Goal: Task Accomplishment & Management: Manage account settings

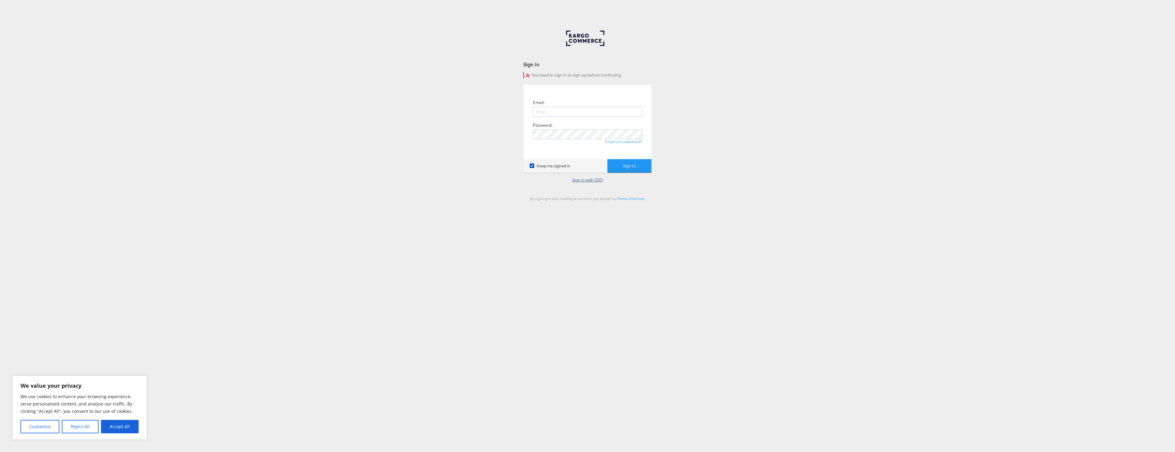
type input "paul.tobin@kargo.com"
click at [578, 180] on link "Sign in with SSO" at bounding box center [587, 180] width 31 height 6
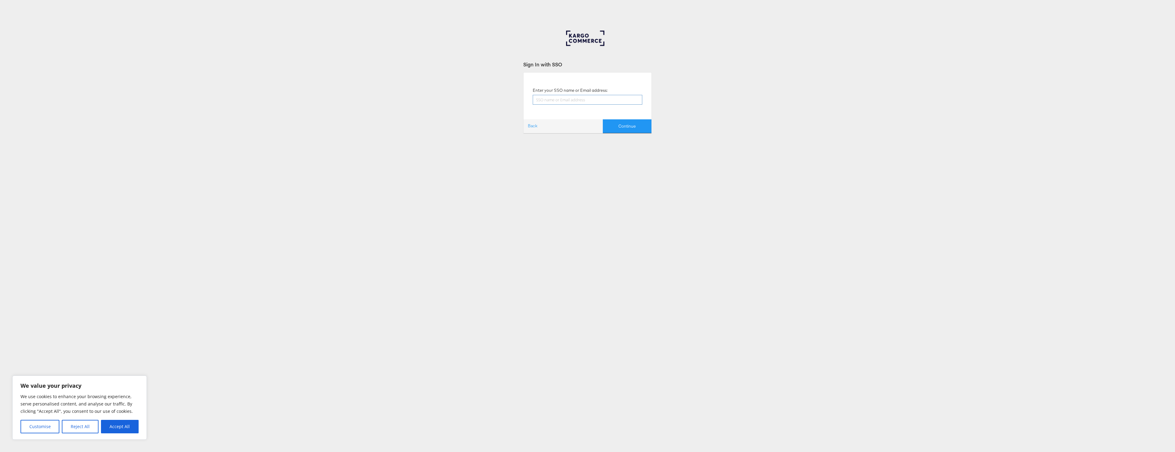
click at [576, 98] on input "text" at bounding box center [588, 100] width 110 height 10
type input "paul.tobin@kargo.com"
click at [632, 124] on button "Continue" at bounding box center [627, 126] width 49 height 14
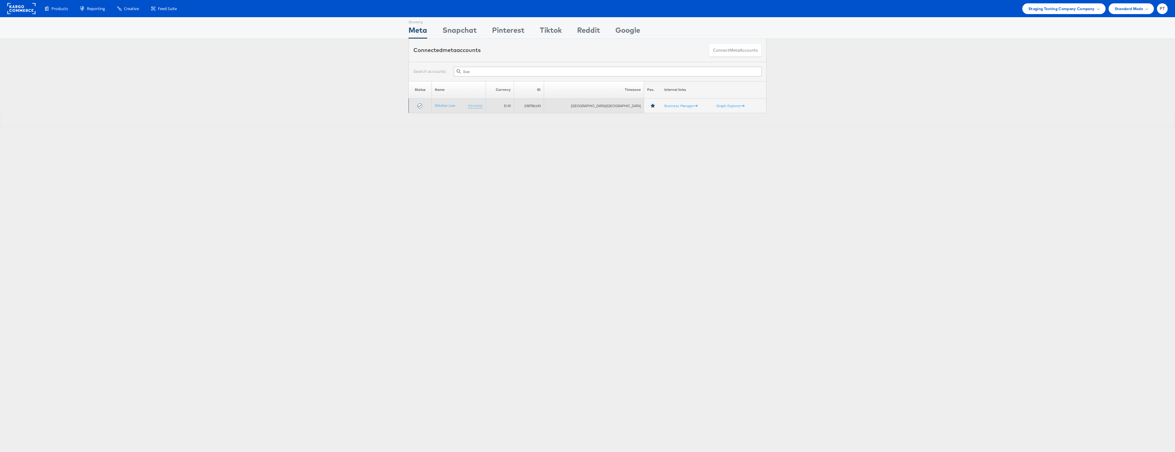
type input "live"
click at [450, 108] on td "Stitcher Live (rename)" at bounding box center [459, 106] width 54 height 15
click at [454, 103] on link "Stitcher Live" at bounding box center [445, 105] width 21 height 5
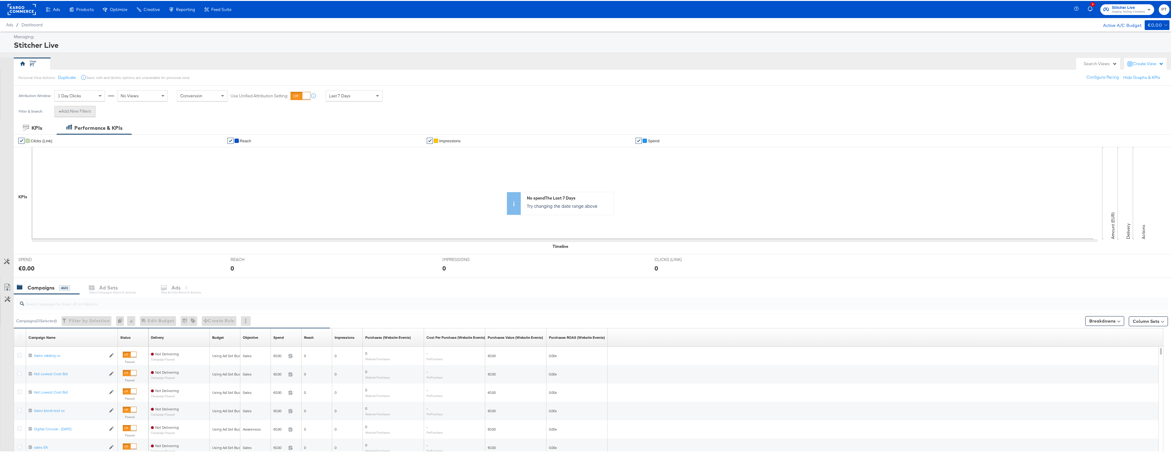
click at [88, 108] on button "+ Add New Filters" at bounding box center [74, 110] width 41 height 11
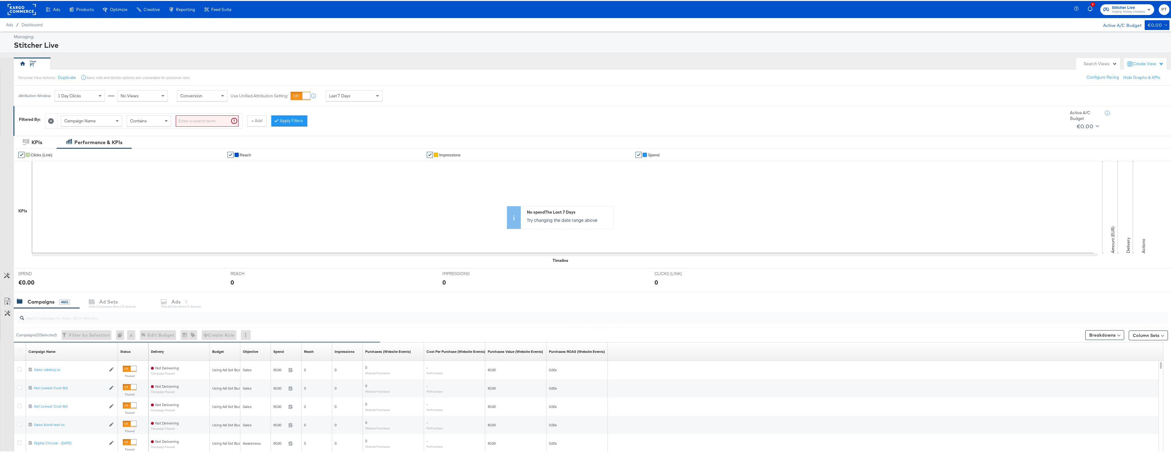
click at [101, 122] on div "Campaign Name" at bounding box center [91, 120] width 61 height 10
click at [207, 122] on input "search" at bounding box center [207, 119] width 63 height 11
paste input "6856579856365"
type input "6856579856365"
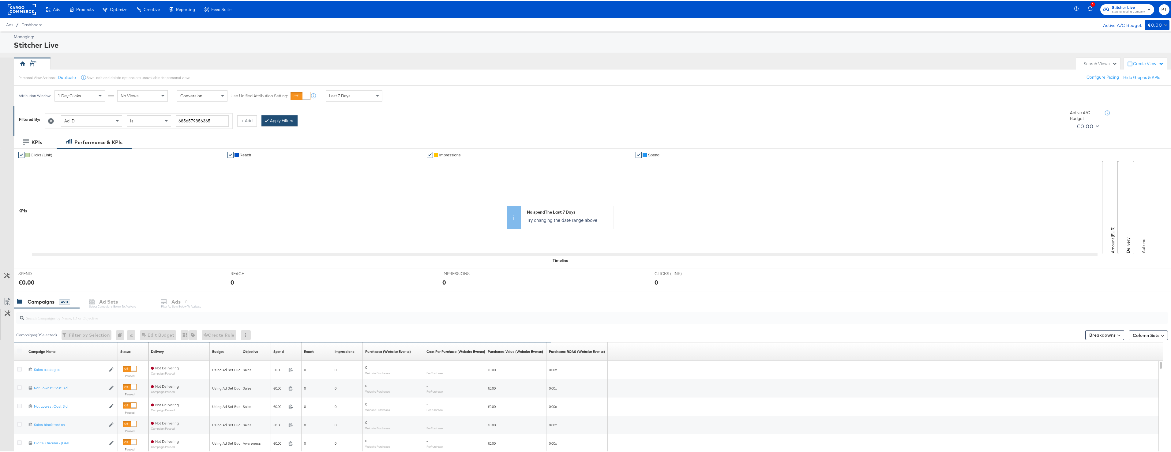
click at [276, 119] on button "Apply Filters" at bounding box center [279, 119] width 36 height 11
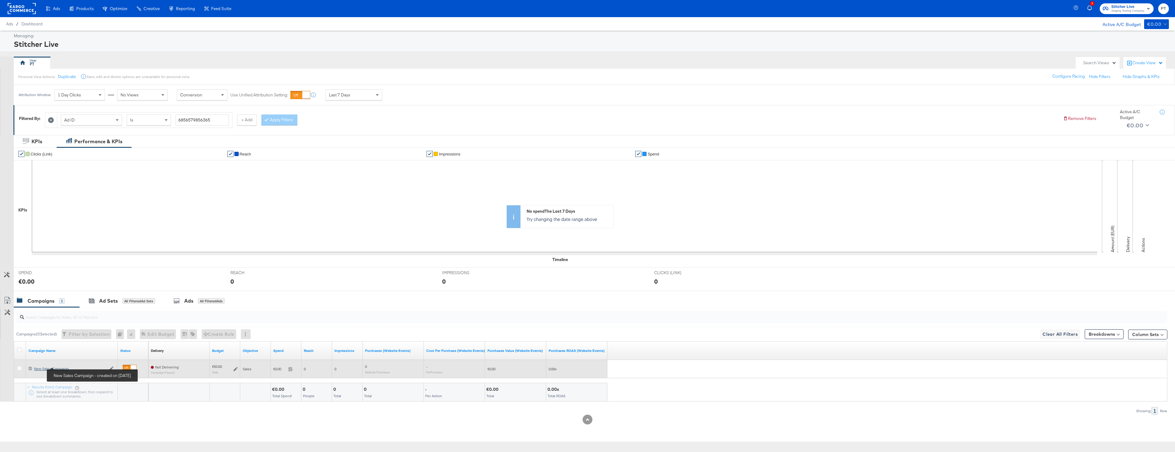
click at [60, 368] on div "New Sales Campaign New Sales Campaign" at bounding box center [70, 368] width 72 height 5
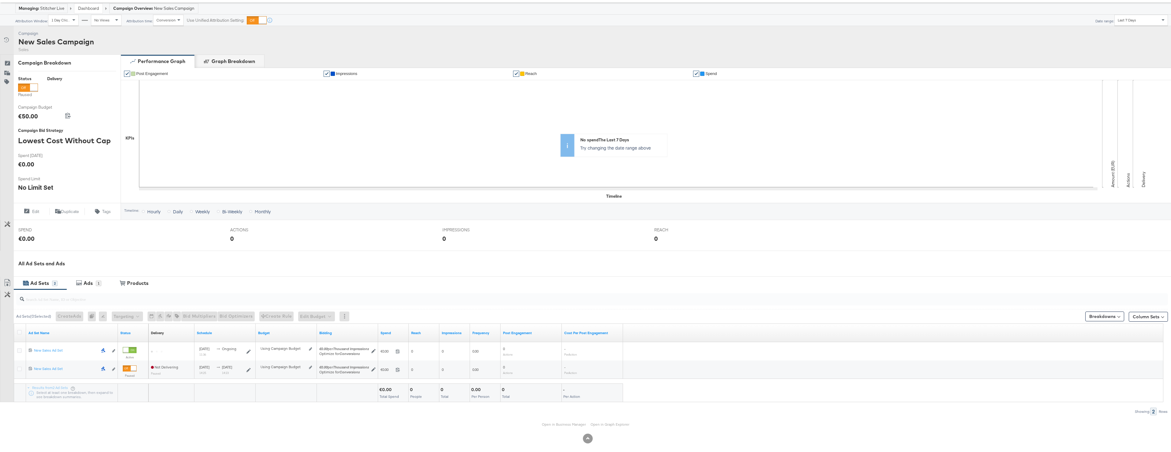
scroll to position [34, 0]
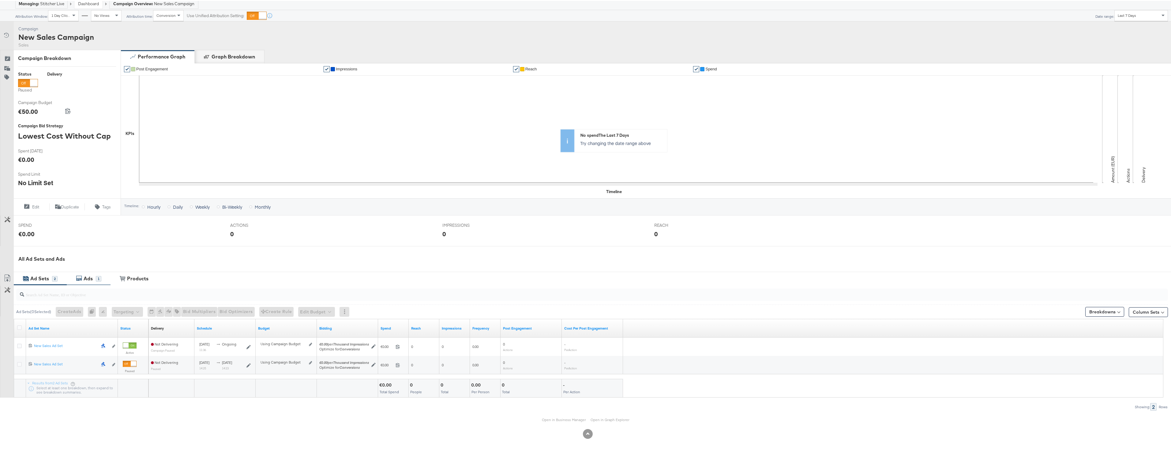
click at [94, 276] on div "Ads" at bounding box center [89, 277] width 14 height 7
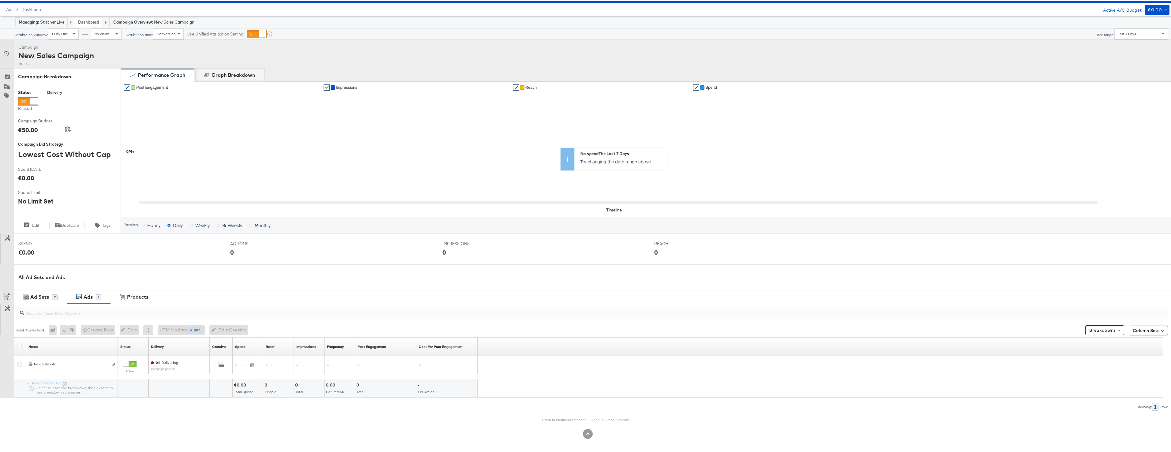
scroll to position [15, 0]
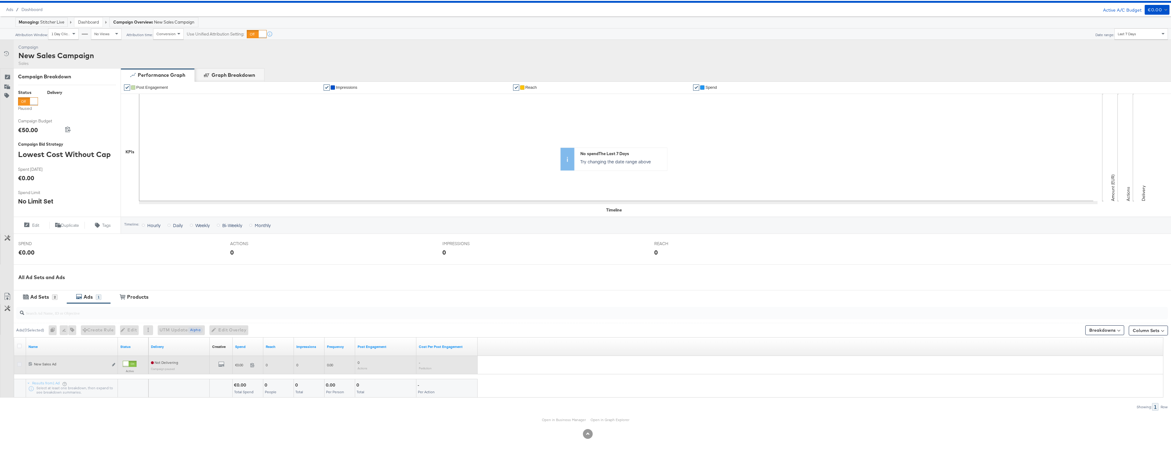
click at [20, 365] on icon at bounding box center [19, 363] width 5 height 5
click at [0, 0] on input "checkbox" at bounding box center [0, 0] width 0 height 0
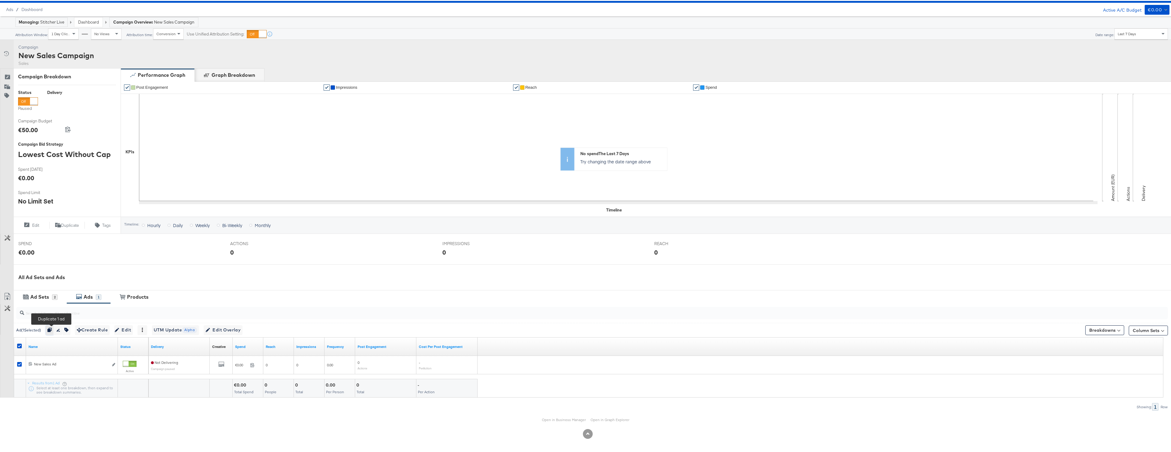
click at [52, 328] on icon "button" at bounding box center [49, 329] width 4 height 4
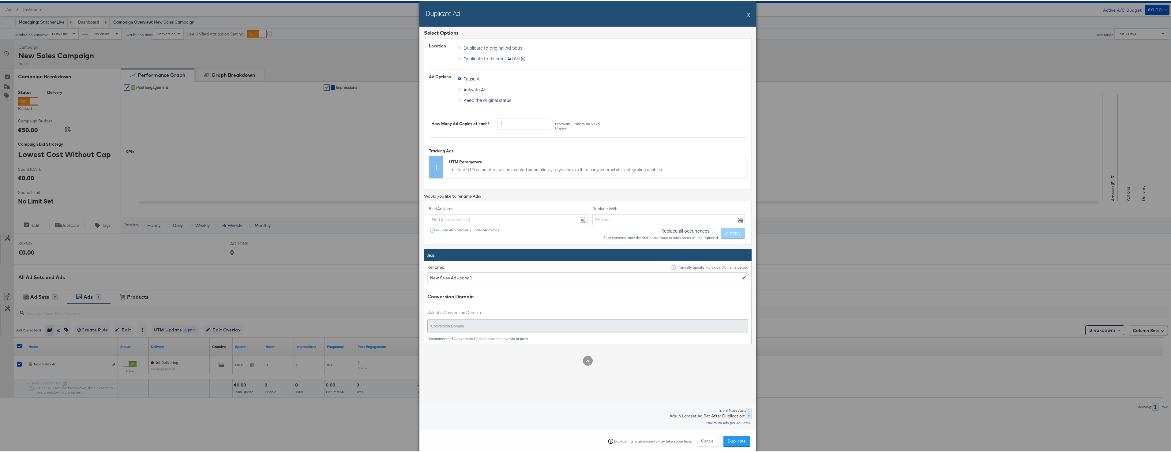
scroll to position [4, 0]
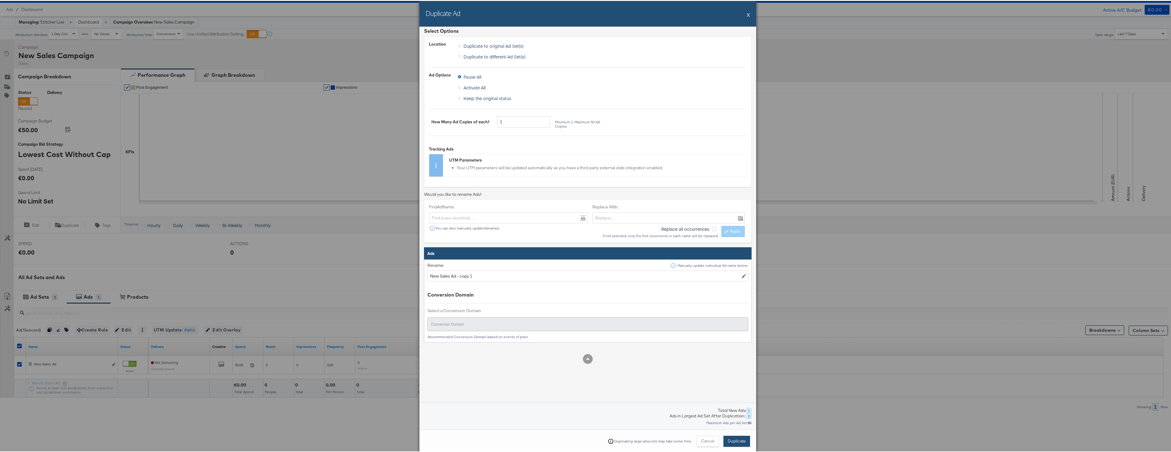
click at [734, 438] on span "Duplicate" at bounding box center [737, 440] width 18 height 6
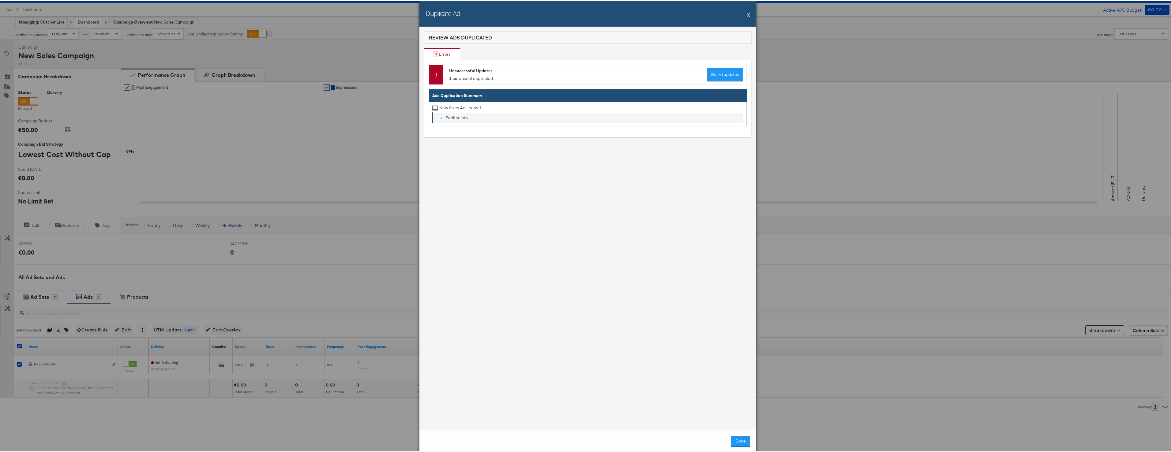
click at [448, 115] on div "Further Info" at bounding box center [592, 117] width 298 height 6
click at [747, 15] on button "X" at bounding box center [748, 14] width 3 height 12
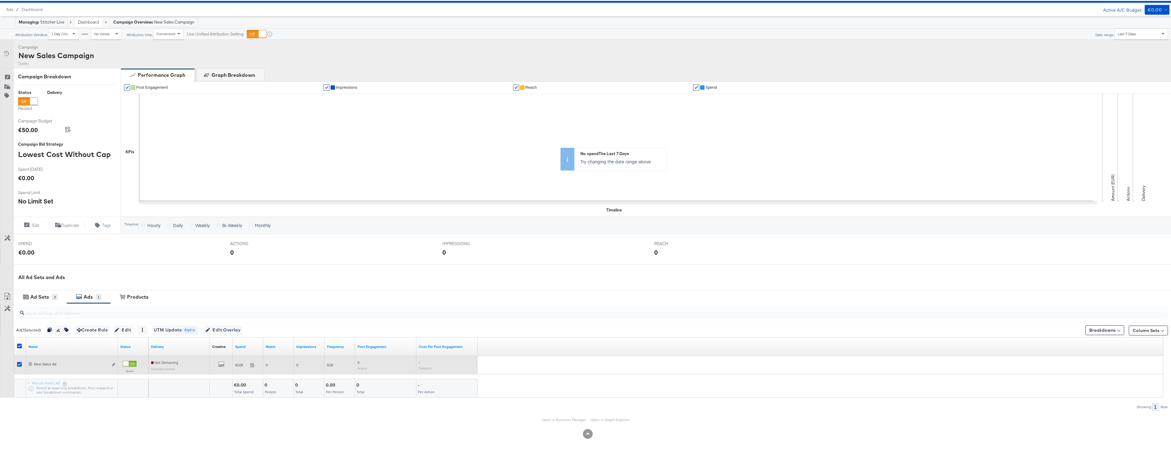
click at [124, 365] on div at bounding box center [126, 363] width 6 height 6
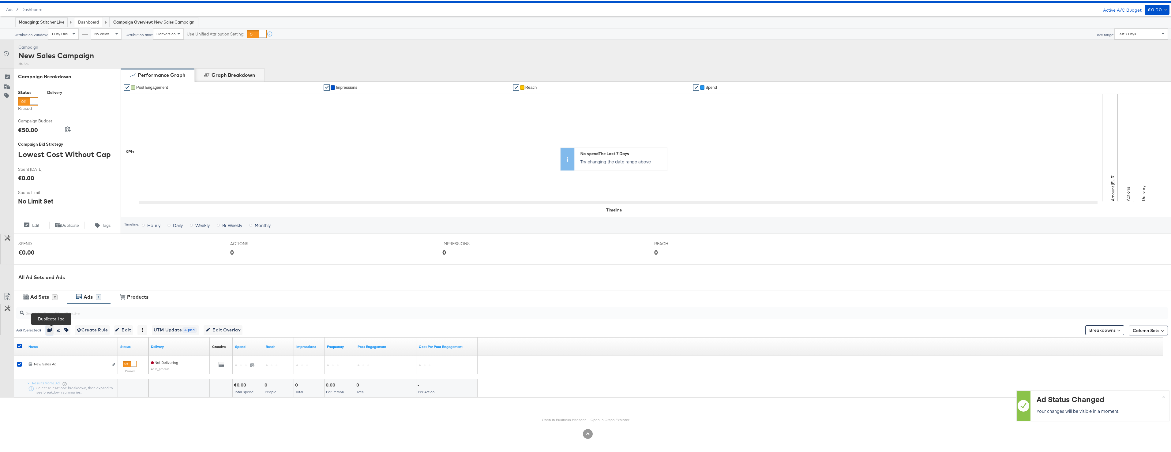
click at [51, 329] on icon "button" at bounding box center [49, 329] width 4 height 4
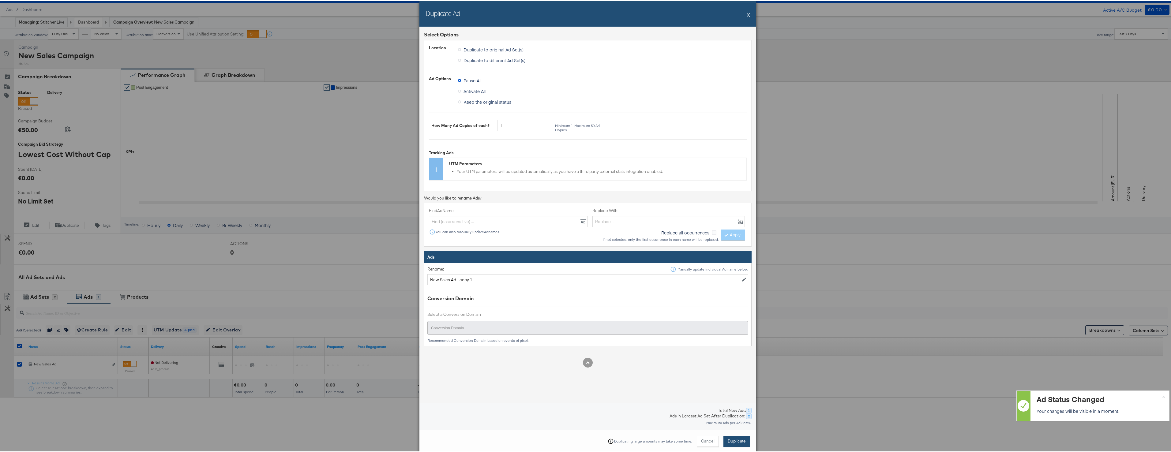
click at [736, 443] on span "Duplicate" at bounding box center [737, 440] width 18 height 6
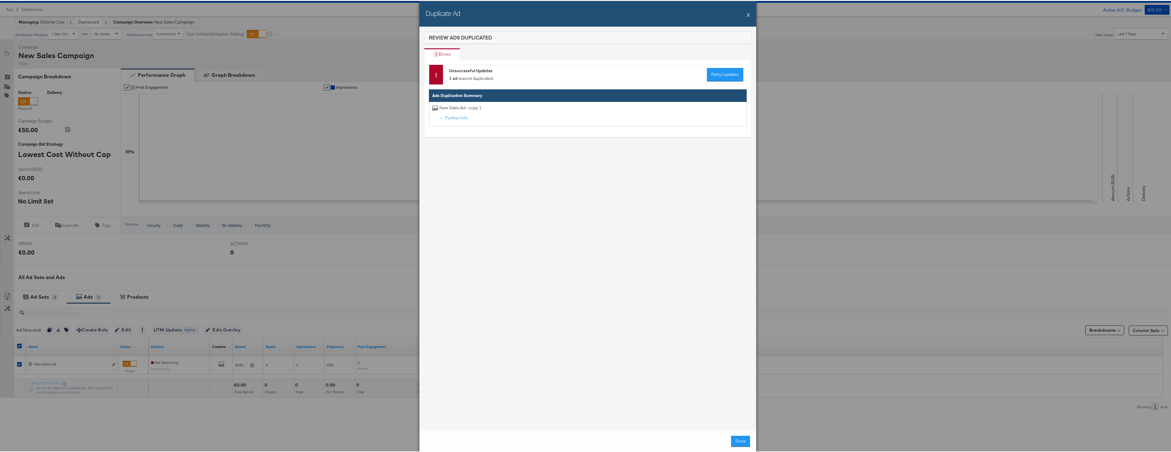
click at [747, 16] on button "X" at bounding box center [748, 14] width 3 height 12
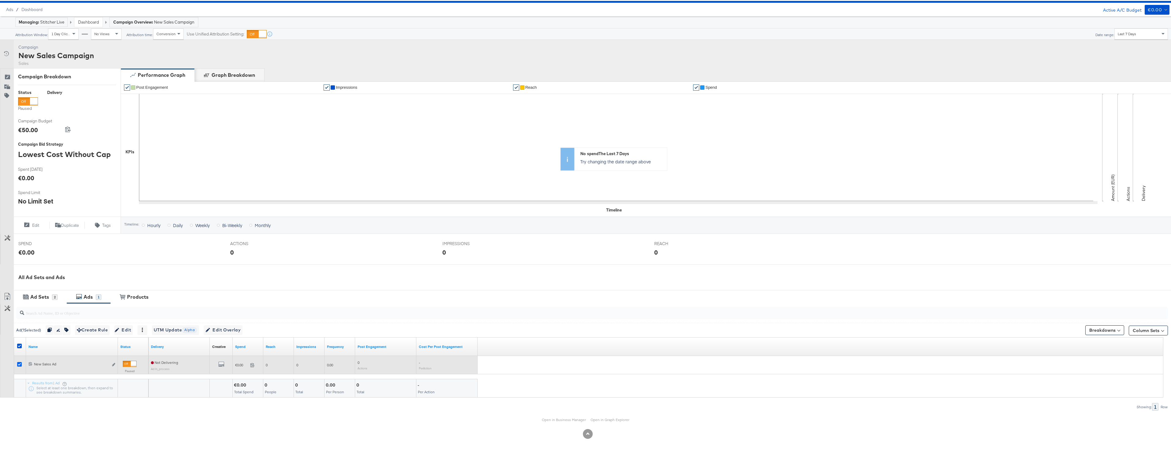
click at [20, 365] on icon at bounding box center [19, 363] width 5 height 5
click at [0, 0] on input "checkbox" at bounding box center [0, 0] width 0 height 0
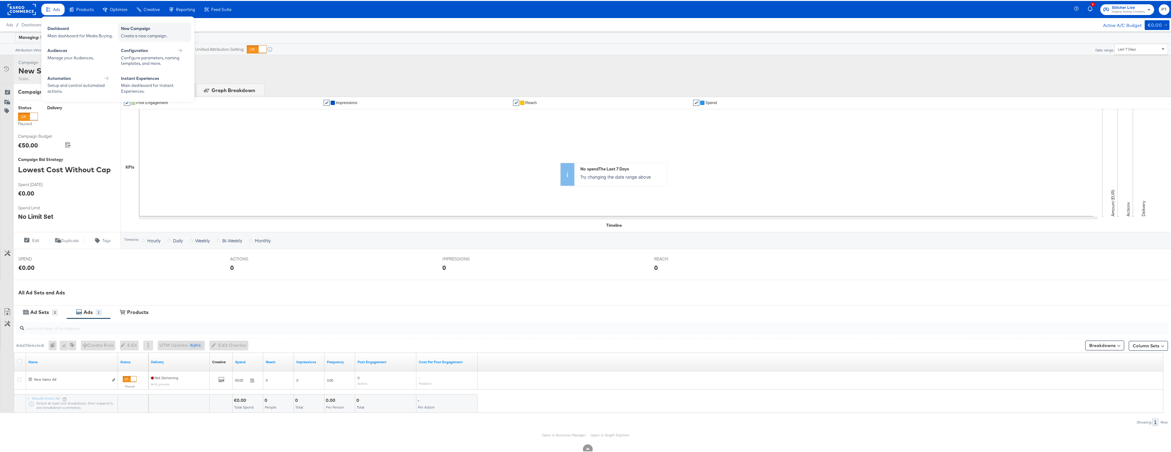
click at [143, 33] on div "Create a new campaign." at bounding box center [154, 35] width 67 height 6
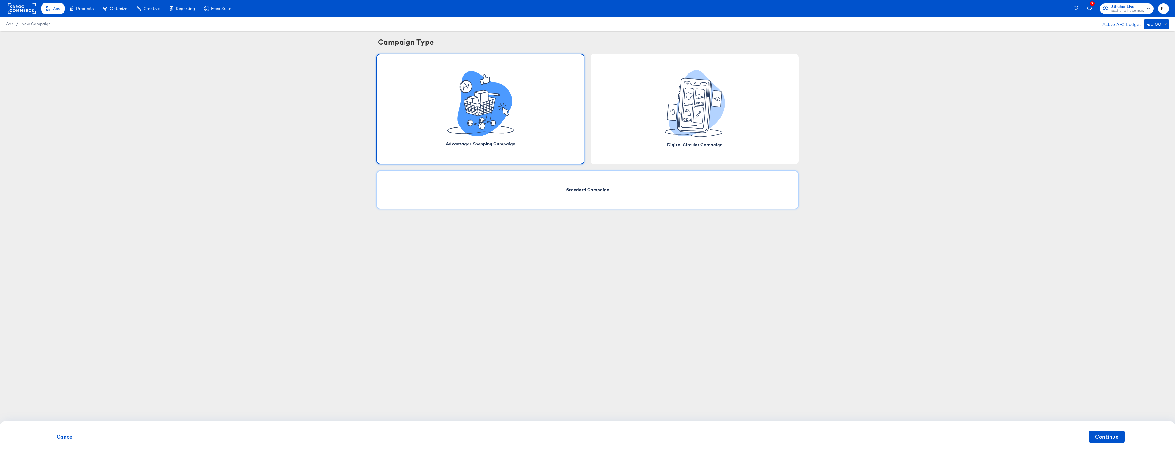
click at [540, 199] on div "Standard Campaign" at bounding box center [588, 189] width 422 height 39
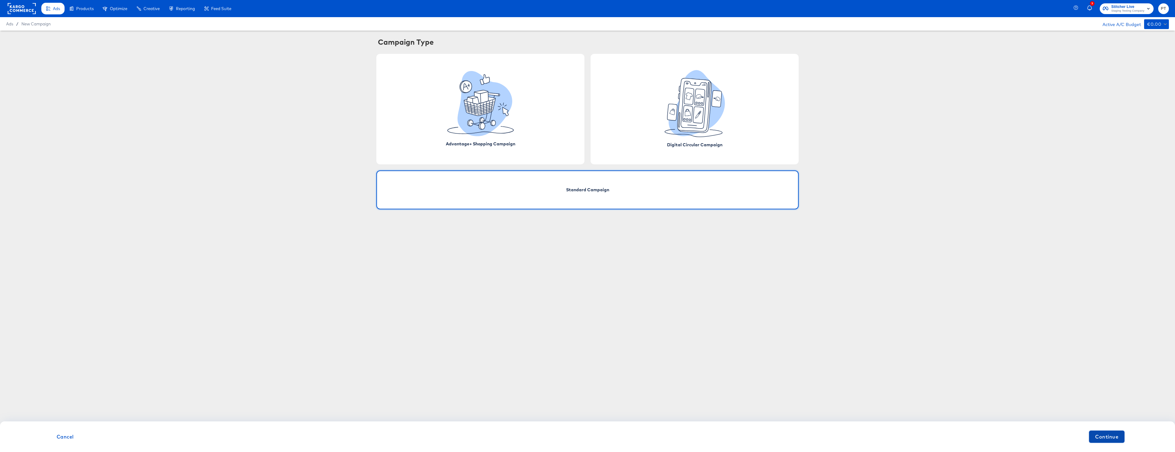
click at [1114, 436] on span "Continue" at bounding box center [1107, 437] width 23 height 9
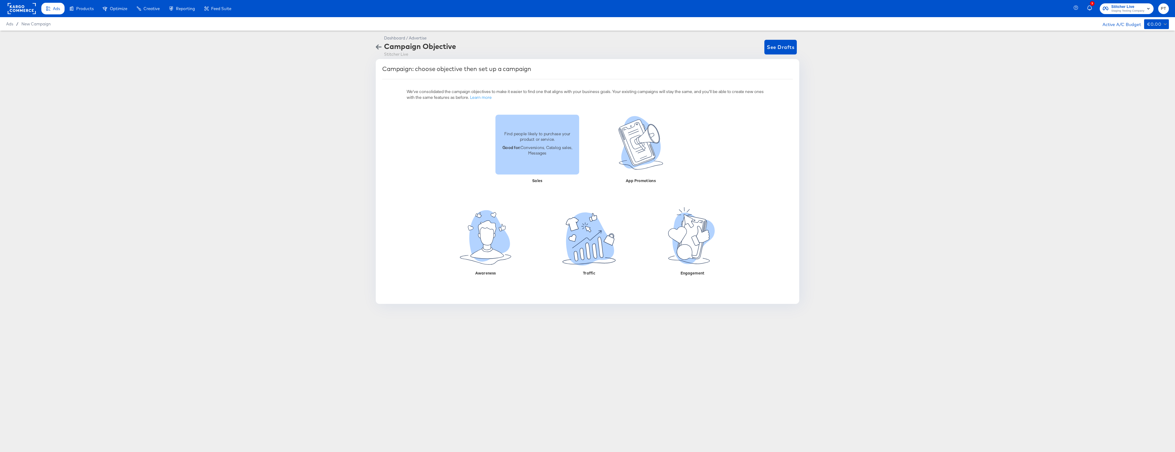
click at [541, 152] on p "Good for: Conversions, Catalog sales, Messages" at bounding box center [537, 149] width 77 height 11
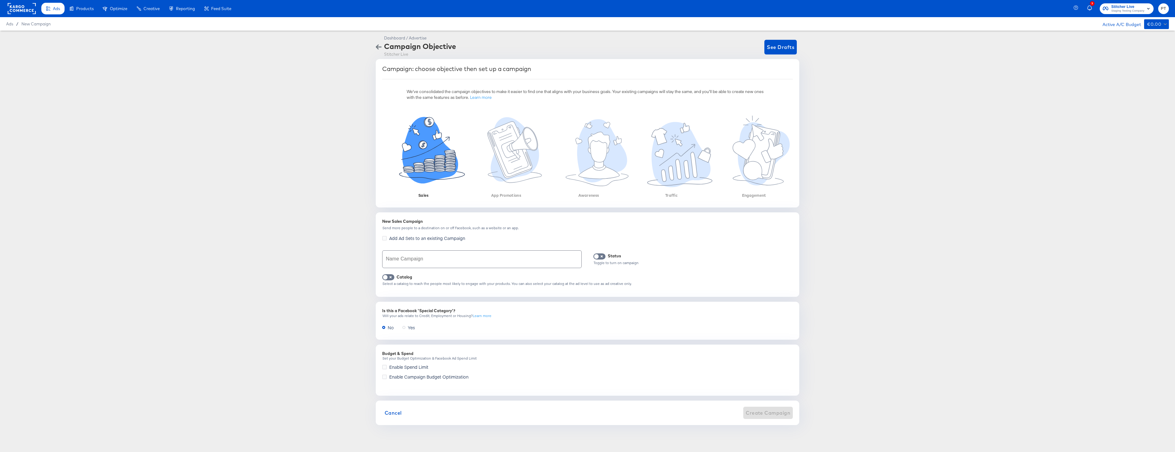
click at [456, 256] on input "text" at bounding box center [482, 259] width 199 height 17
type input "PT Sales CE Test"
click at [772, 414] on span "Create Campaign" at bounding box center [768, 413] width 45 height 9
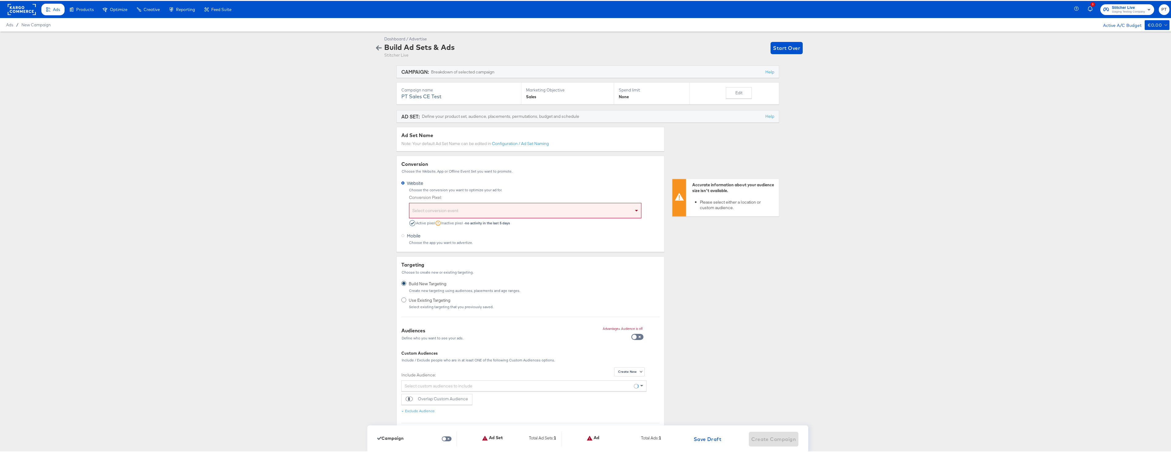
click at [481, 208] on div "Select conversion event" at bounding box center [525, 210] width 232 height 13
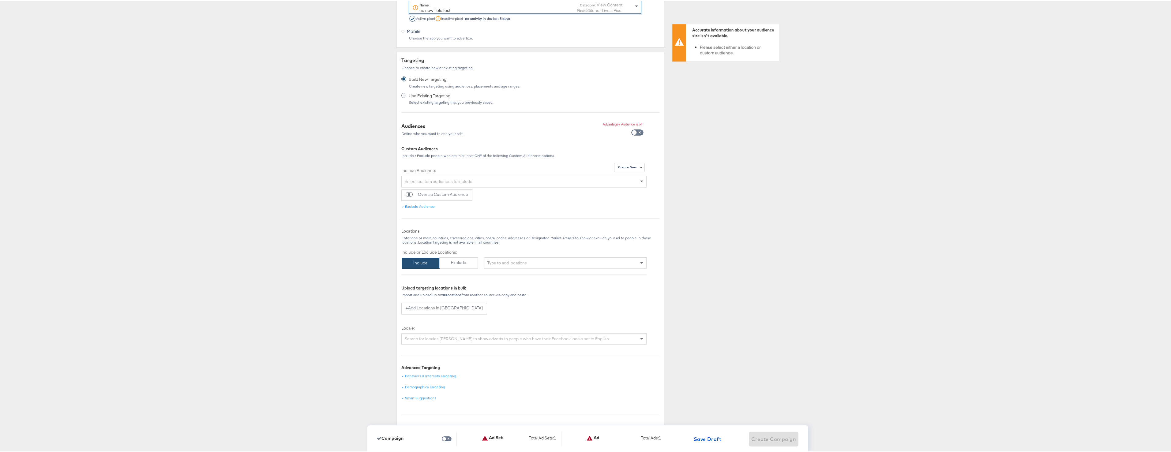
scroll to position [214, 0]
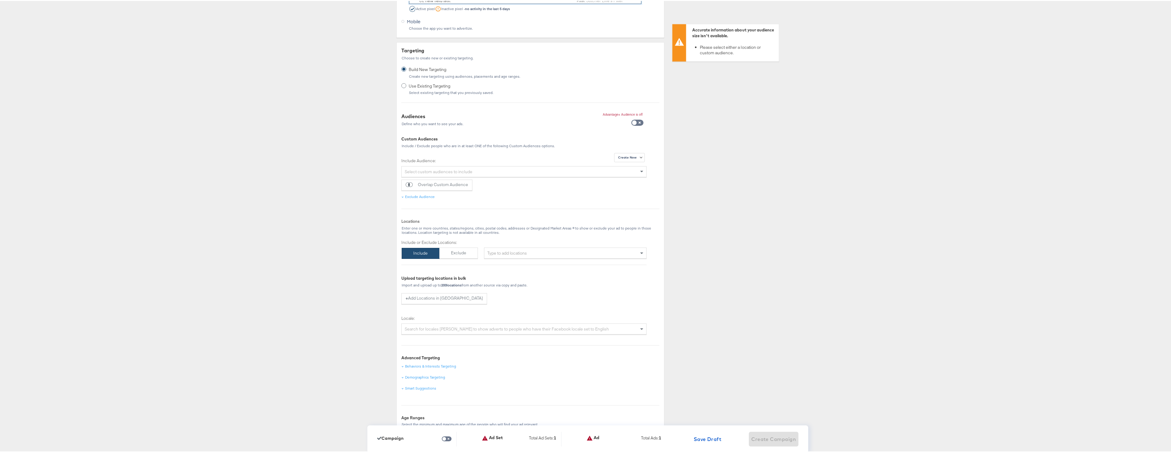
click at [508, 253] on div "Type to add locations" at bounding box center [565, 252] width 163 height 11
type input "usa"
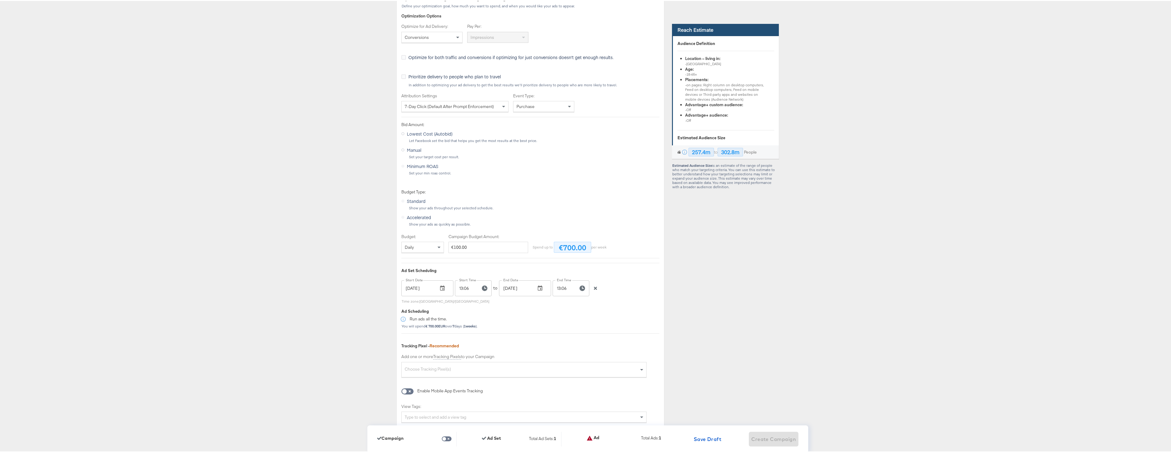
scroll to position [980, 0]
click at [593, 286] on icon "button" at bounding box center [595, 286] width 4 height 4
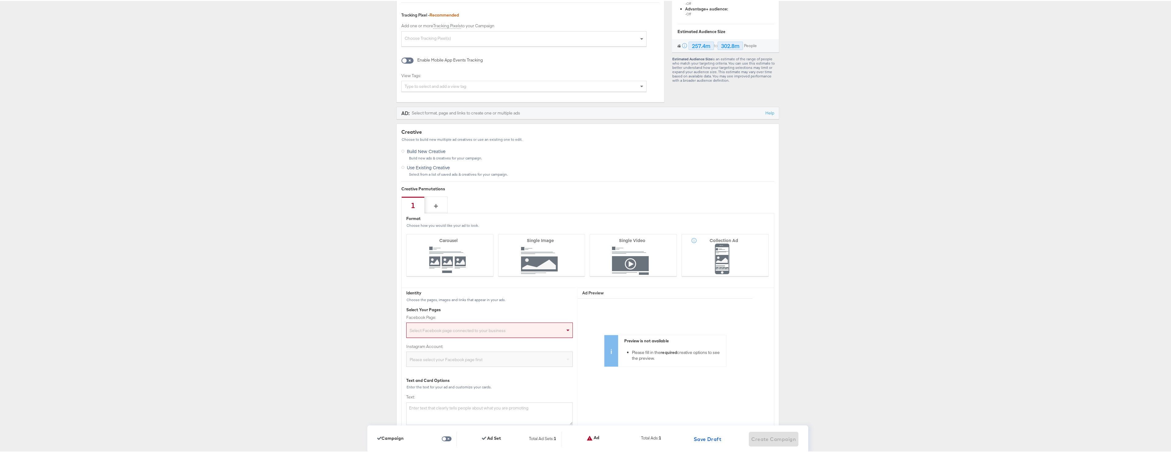
scroll to position [1316, 0]
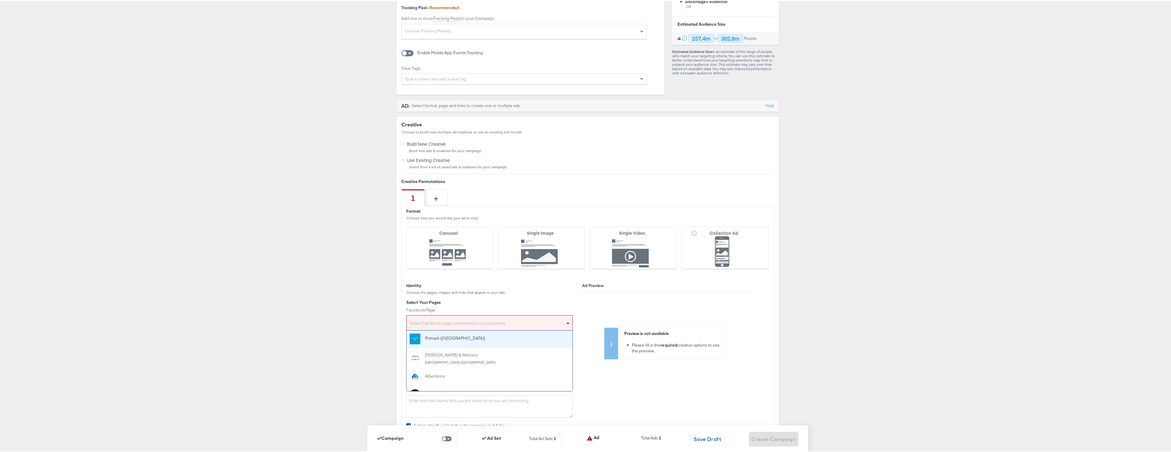
click at [518, 322] on div "Select Facebook page connected to your business" at bounding box center [490, 323] width 166 height 12
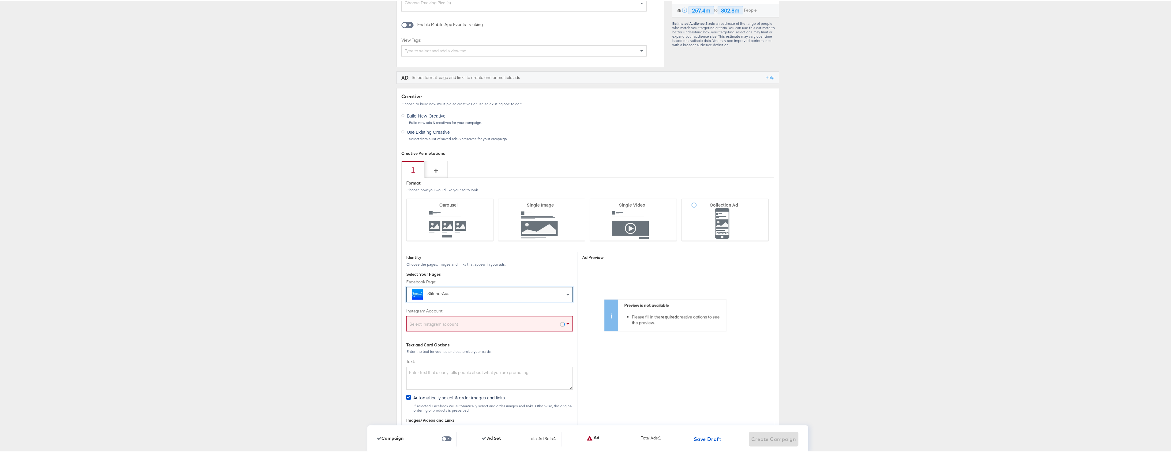
scroll to position [1347, 0]
click at [473, 321] on div "Select Instagram account" at bounding box center [490, 322] width 166 height 12
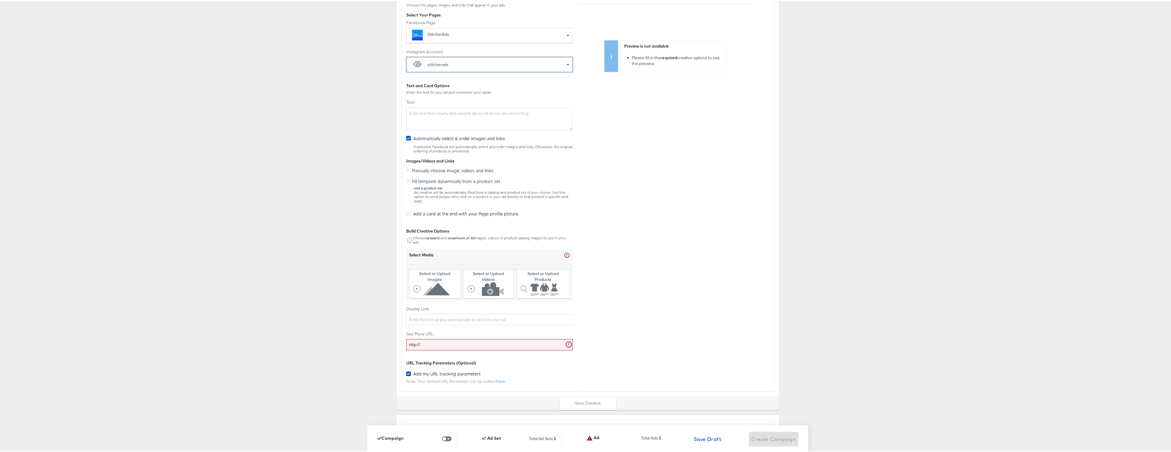
scroll to position [1622, 0]
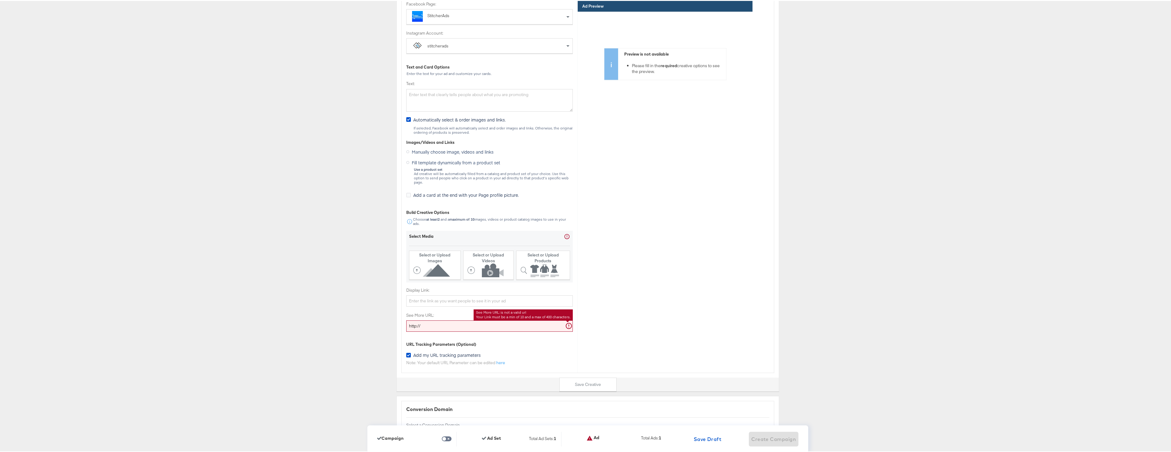
click at [450, 320] on input "http://" at bounding box center [489, 325] width 167 height 11
type input "http://kargo.com"
click at [423, 256] on div "Select or Upload Images" at bounding box center [434, 256] width 43 height 11
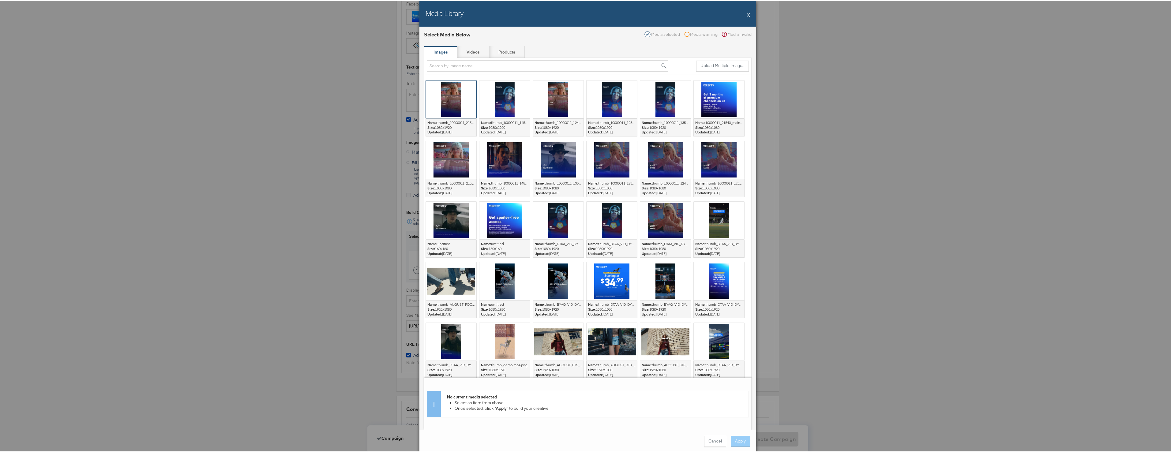
click at [447, 107] on div at bounding box center [451, 99] width 51 height 38
click at [501, 101] on div at bounding box center [504, 99] width 51 height 38
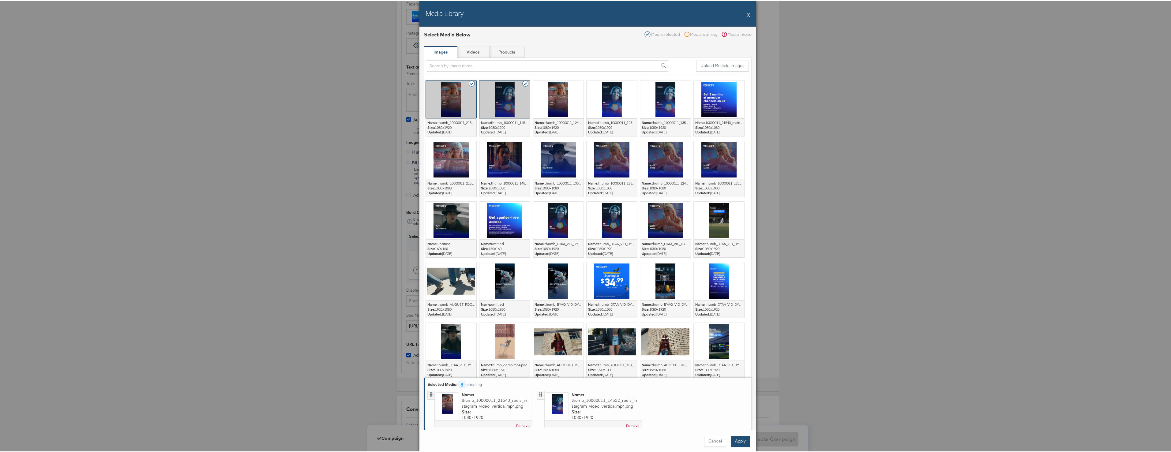
click at [735, 439] on button "Apply" at bounding box center [740, 440] width 19 height 11
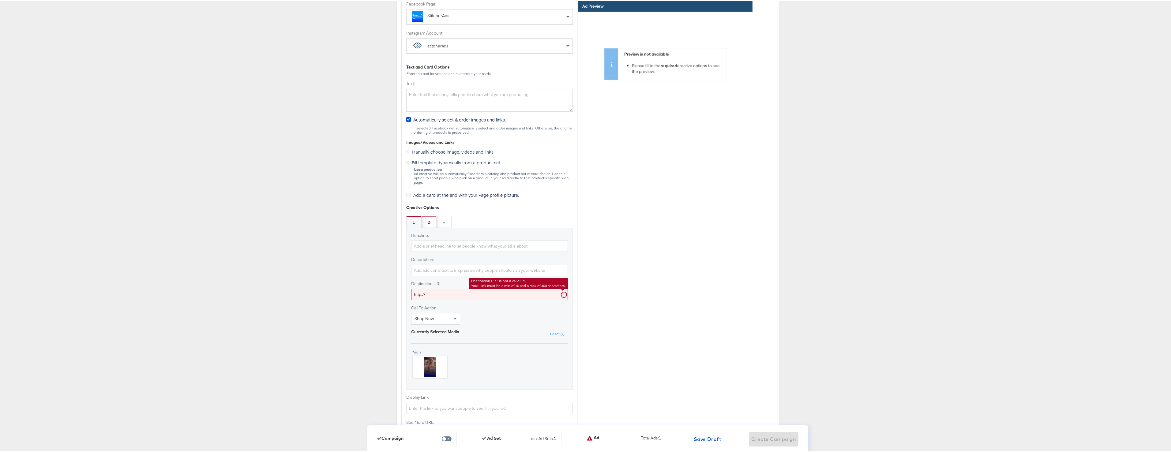
click at [448, 288] on input "http://" at bounding box center [489, 293] width 157 height 11
click at [430, 216] on div "2" at bounding box center [429, 221] width 15 height 12
click at [431, 288] on input "http://" at bounding box center [489, 293] width 157 height 11
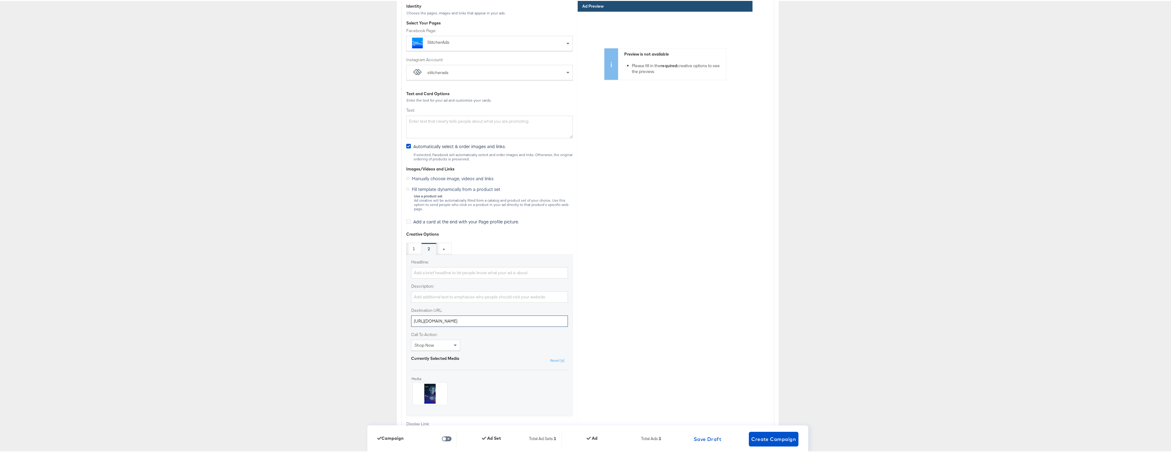
scroll to position [1592, 0]
type input "http://kargo.com"
click at [771, 439] on span "Create Campaign" at bounding box center [773, 438] width 45 height 9
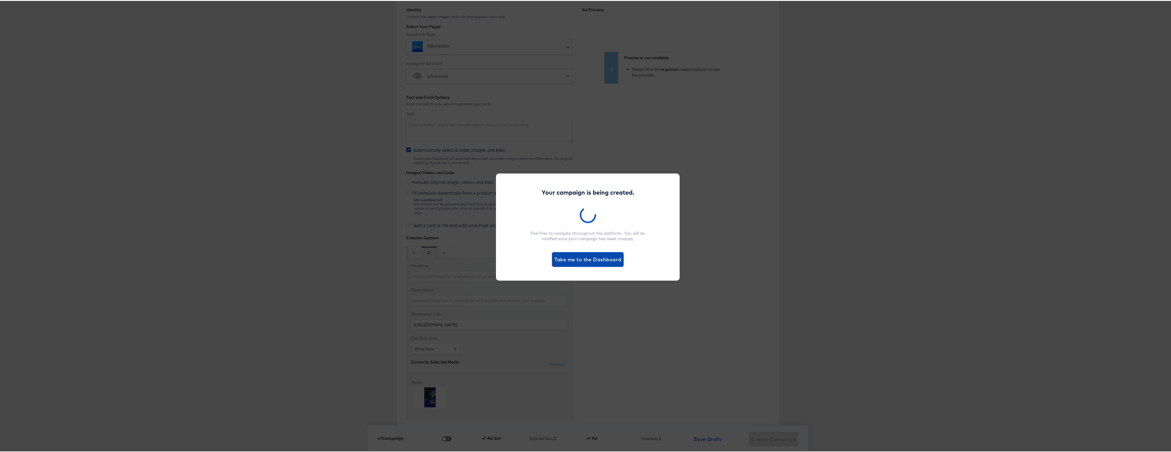
click at [581, 261] on span "Take me to the Dashboard" at bounding box center [587, 258] width 67 height 9
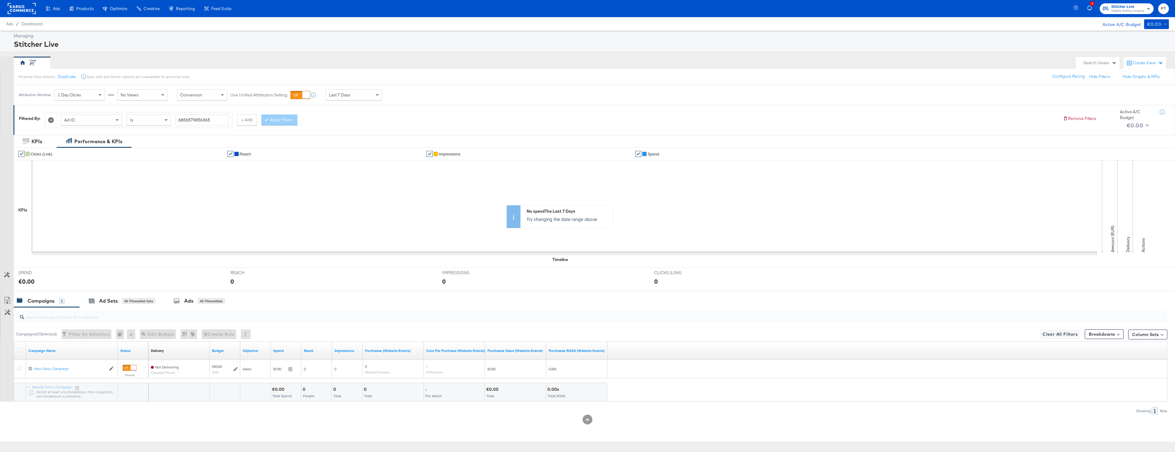
click at [52, 119] on icon at bounding box center [51, 120] width 6 height 6
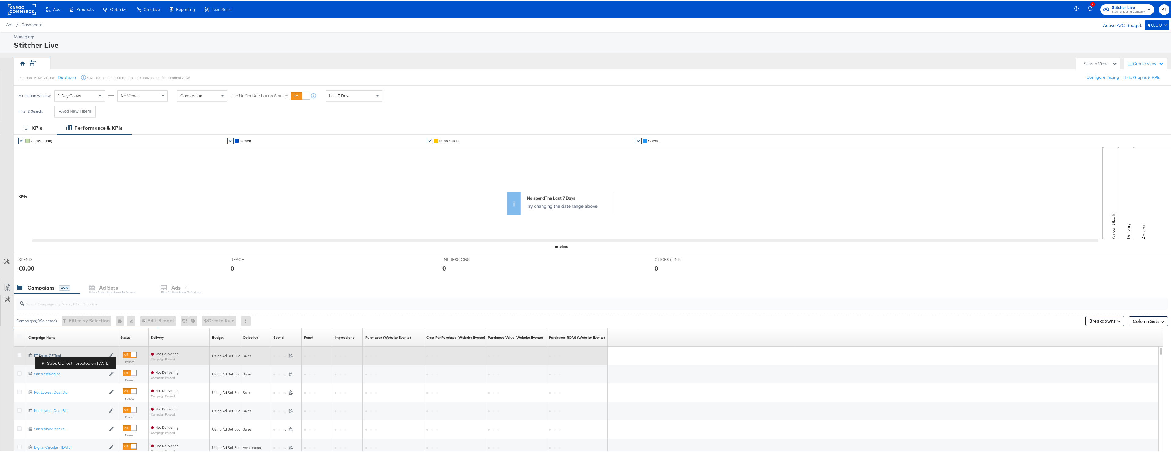
click at [49, 354] on div "PT Sales CE Test PT Sales CE Test" at bounding box center [70, 354] width 72 height 5
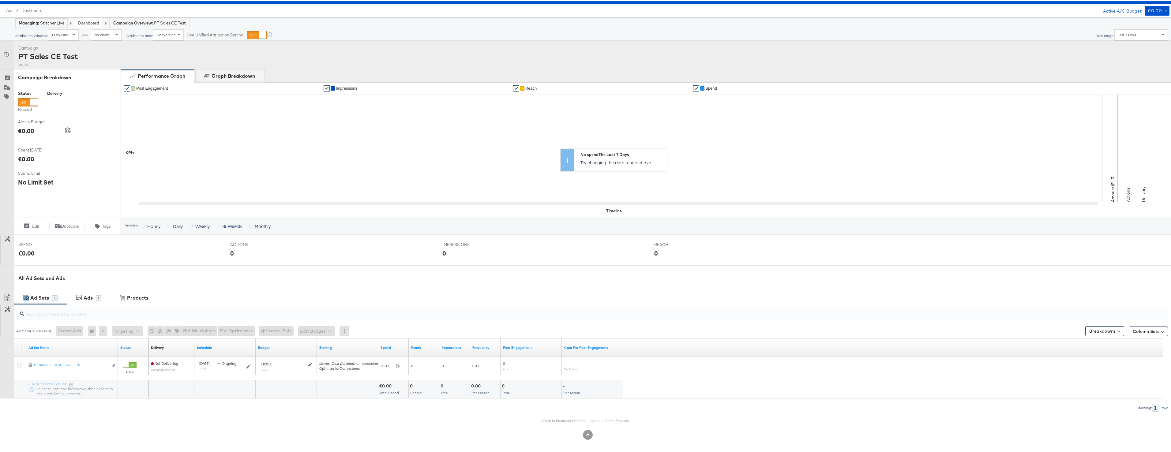
scroll to position [15, 0]
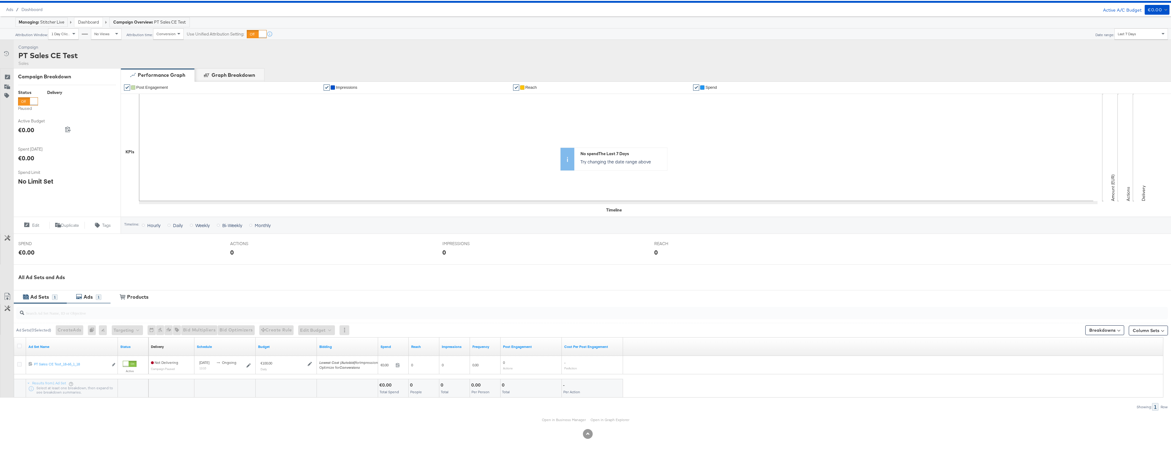
click at [91, 296] on div "Ads" at bounding box center [88, 296] width 9 height 7
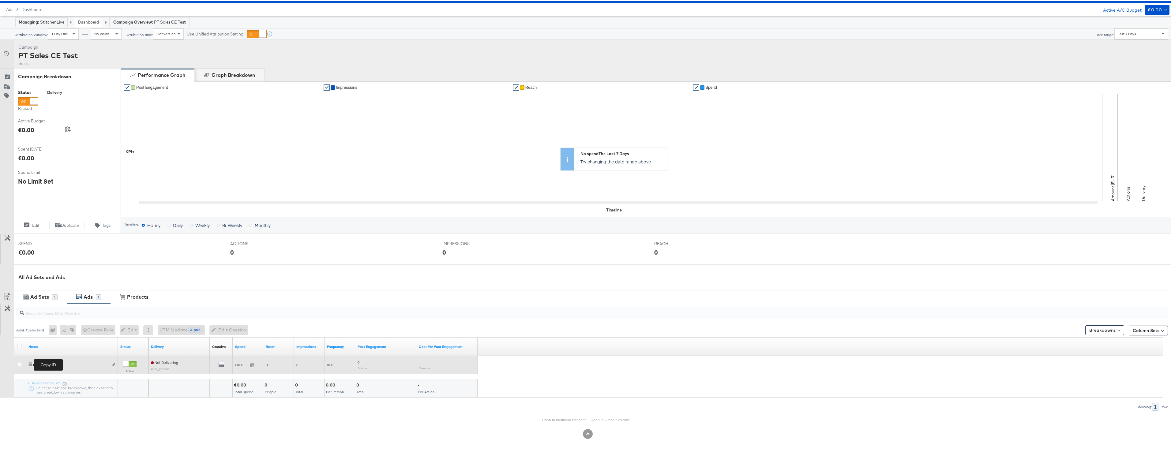
click at [30, 364] on icon at bounding box center [30, 363] width 4 height 4
